Goal: Register for event/course

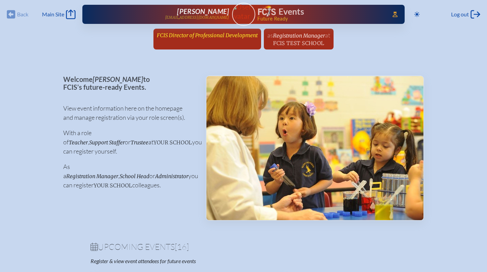
click at [222, 33] on span "FCIS Director of Professional Development" at bounding box center [207, 35] width 101 height 6
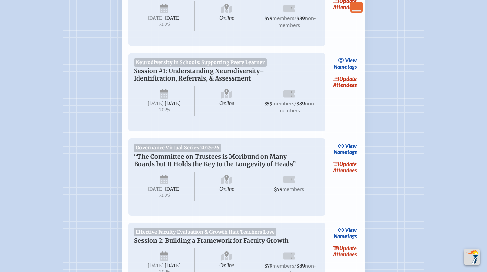
scroll to position [348, 0]
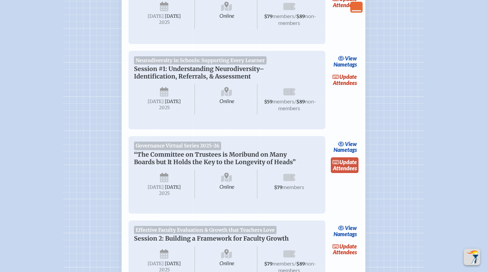
click at [351, 165] on span "update" at bounding box center [347, 162] width 17 height 6
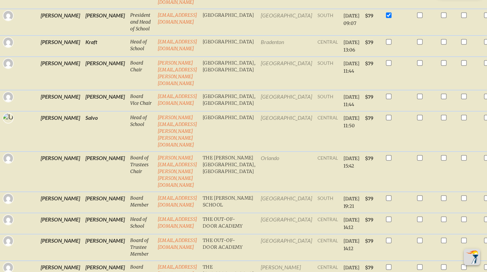
scroll to position [233, 0]
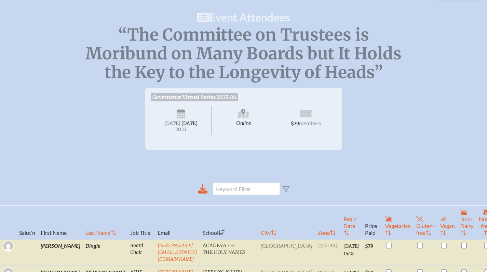
scroll to position [0, 0]
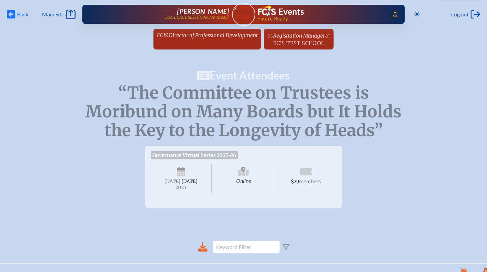
click at [15, 15] on icon at bounding box center [11, 14] width 9 height 9
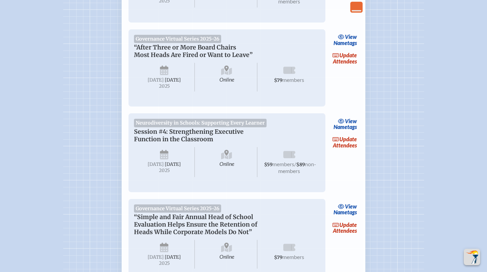
scroll to position [949, 0]
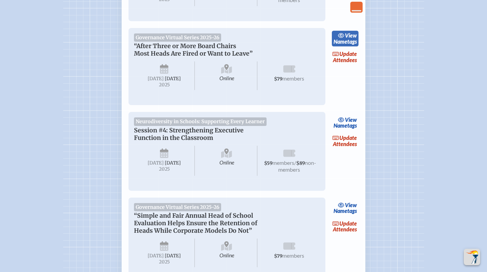
click at [347, 39] on span "view" at bounding box center [351, 35] width 12 height 6
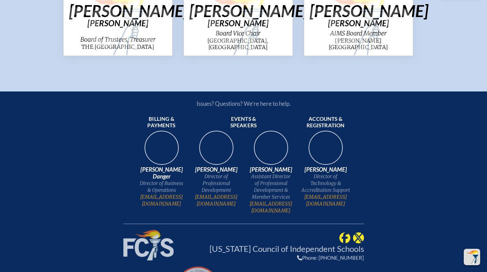
scroll to position [627, 0]
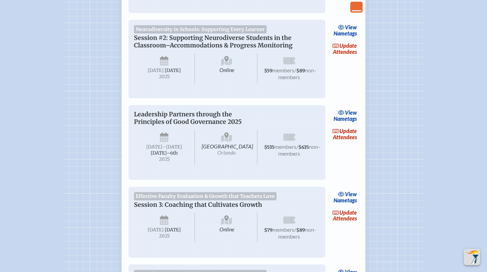
scroll to position [949, 0]
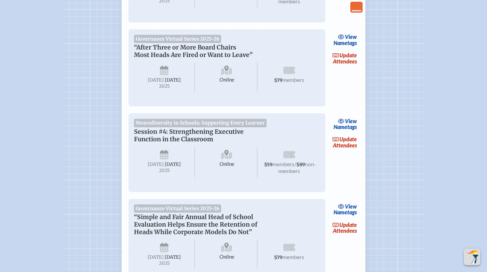
scroll to position [946, 0]
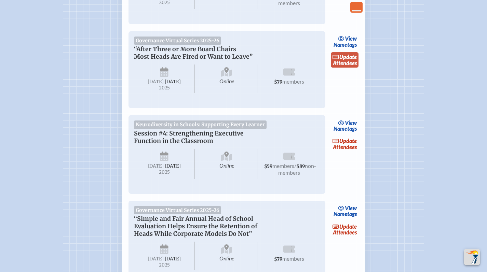
click at [340, 60] on span "update" at bounding box center [347, 57] width 17 height 6
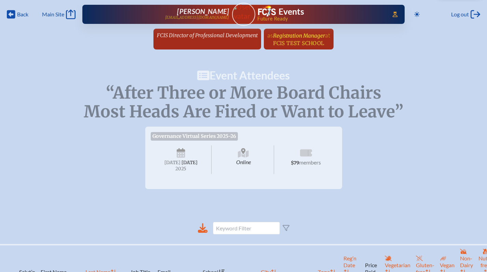
click at [306, 38] on span "Registration Manager" at bounding box center [299, 35] width 52 height 6
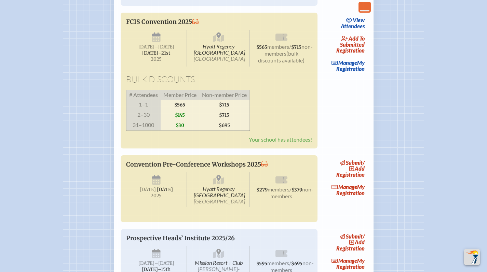
scroll to position [1119, 0]
click at [359, 56] on link "add to submitted Registration" at bounding box center [345, 45] width 44 height 22
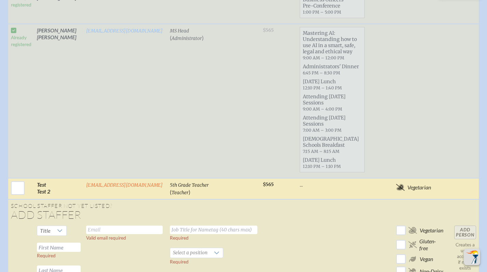
scroll to position [1046, 0]
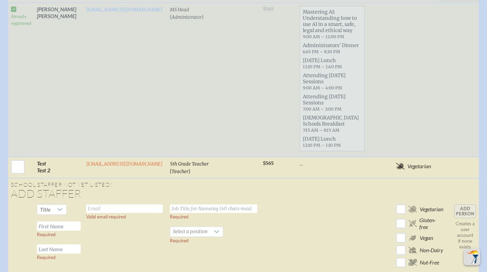
click at [108, 205] on input "text" at bounding box center [124, 209] width 77 height 9
type input "[EMAIL_ADDRESS][DOMAIN_NAME]"
type input "Convention Coordinator"
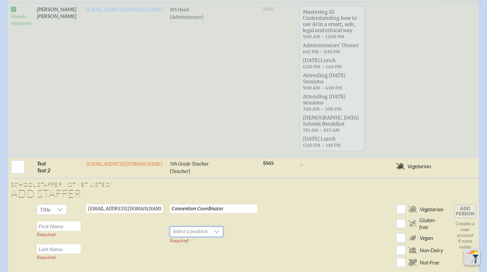
click at [68, 222] on input "text" at bounding box center [59, 226] width 44 height 9
type input "[PERSON_NAME]"
type input "Cordon"
click at [192, 227] on span "Select a position" at bounding box center [190, 232] width 40 height 10
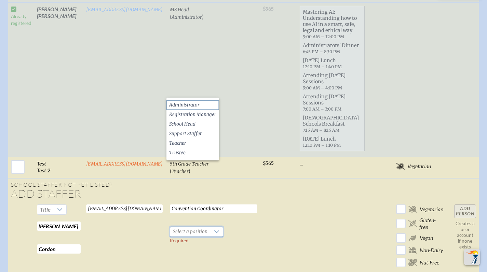
click at [193, 102] on span "Administrator" at bounding box center [184, 105] width 30 height 7
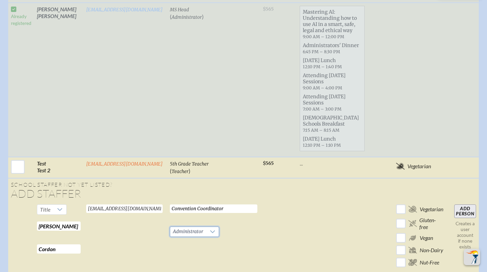
click at [465, 205] on input "Add Person" at bounding box center [465, 212] width 22 height 14
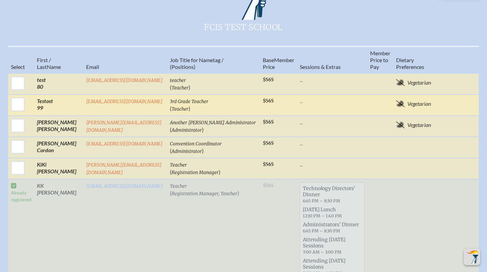
scroll to position [381, 0]
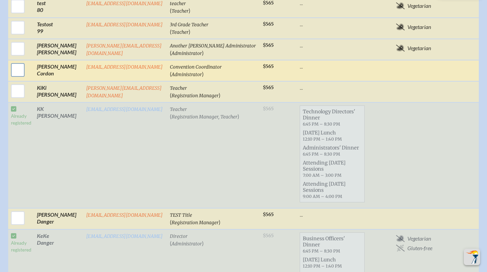
click at [13, 61] on input "checkbox" at bounding box center [17, 69] width 17 height 17
checkbox input "true"
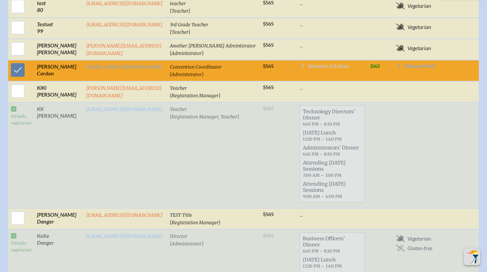
click at [308, 63] on span "Sessions & Extras" at bounding box center [328, 65] width 41 height 5
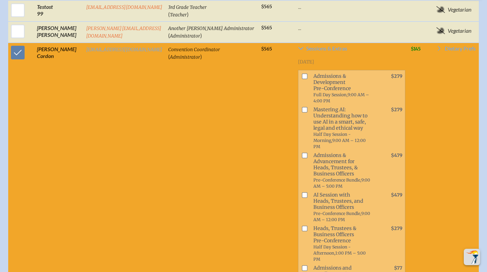
scroll to position [400, 0]
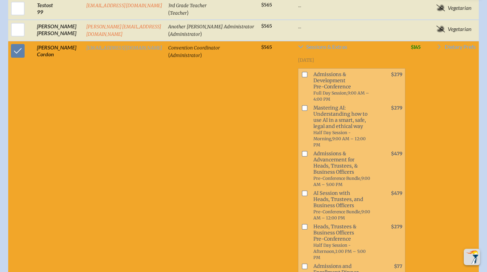
click at [302, 106] on input "checkbox" at bounding box center [304, 108] width 5 height 5
checkbox input "true"
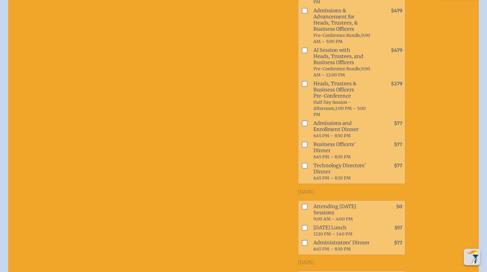
scroll to position [544, 0]
click at [302, 142] on input "checkbox" at bounding box center [304, 144] width 5 height 5
checkbox input "true"
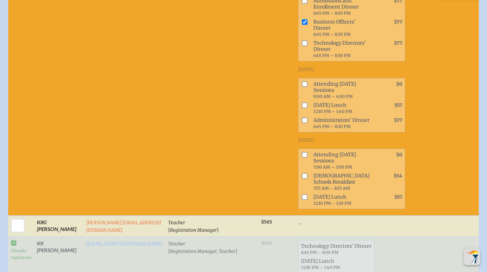
scroll to position [677, 0]
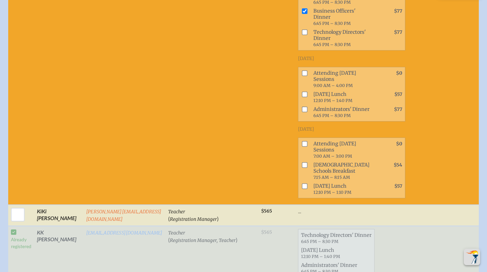
click at [302, 92] on input "checkbox" at bounding box center [304, 94] width 5 height 5
checkbox input "true"
click at [302, 107] on input "checkbox" at bounding box center [304, 109] width 5 height 5
checkbox input "true"
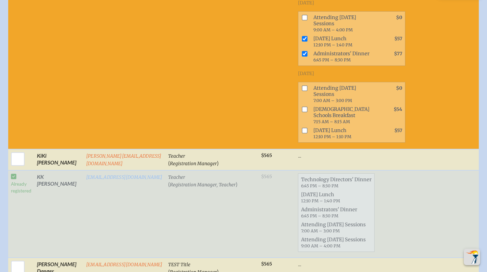
scroll to position [734, 0]
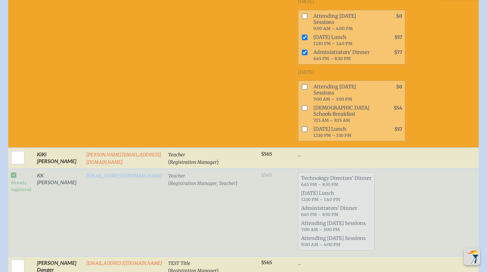
click at [302, 105] on input "checkbox" at bounding box center [304, 107] width 5 height 5
checkbox input "true"
click at [302, 127] on input "checkbox" at bounding box center [304, 128] width 5 height 5
checkbox input "true"
click at [302, 84] on input "checkbox" at bounding box center [304, 86] width 5 height 5
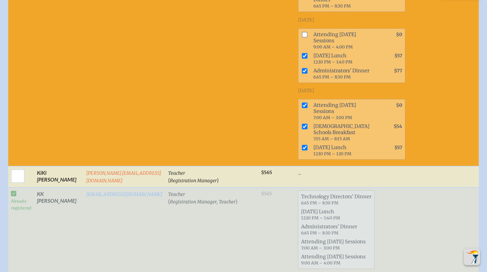
scroll to position [701, 0]
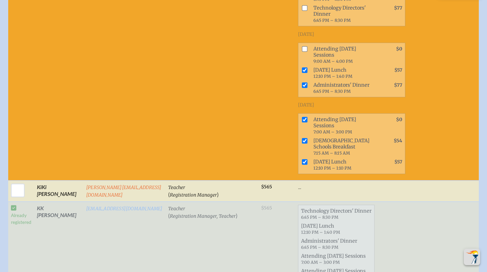
click at [298, 117] on span at bounding box center [303, 125] width 10 height 21
click at [298, 115] on span at bounding box center [303, 125] width 10 height 21
click at [302, 117] on input "checkbox" at bounding box center [304, 119] width 5 height 5
checkbox input "false"
click at [302, 46] on input "checkbox" at bounding box center [304, 48] width 5 height 5
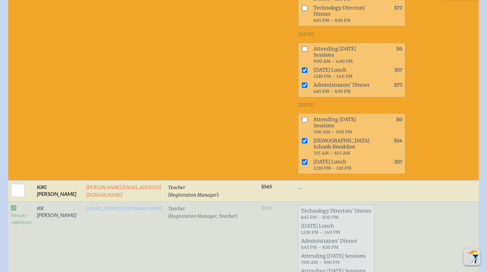
checkbox input "true"
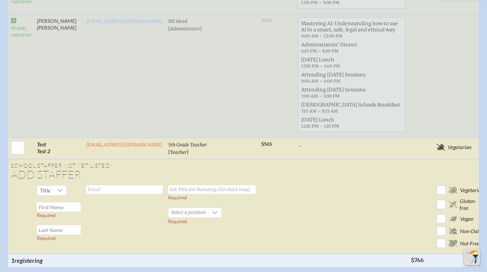
scroll to position [1493, 0]
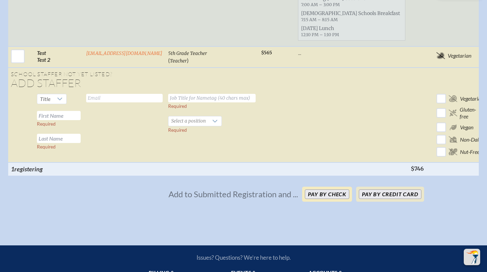
click at [318, 191] on button "Pay by Check" at bounding box center [327, 195] width 44 height 10
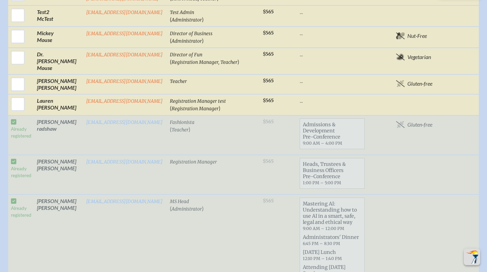
scroll to position [968, 0]
